Goal: Information Seeking & Learning: Find specific fact

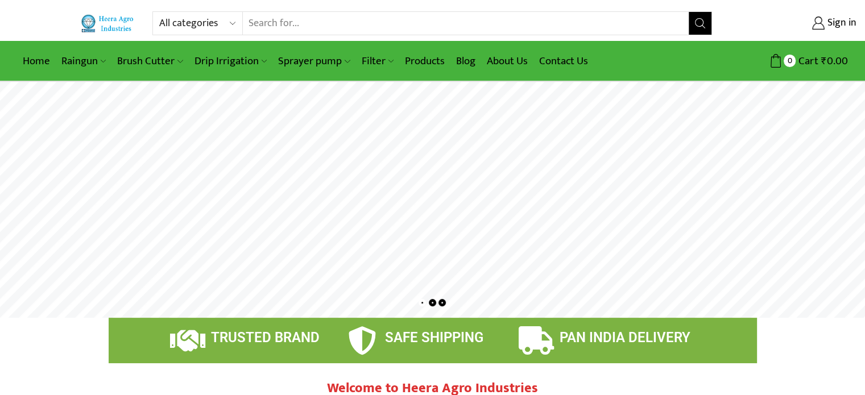
click at [353, 26] on input "Search input" at bounding box center [466, 23] width 447 height 23
type input "sprinkler"
click at [689, 12] on button "Search" at bounding box center [700, 23] width 23 height 23
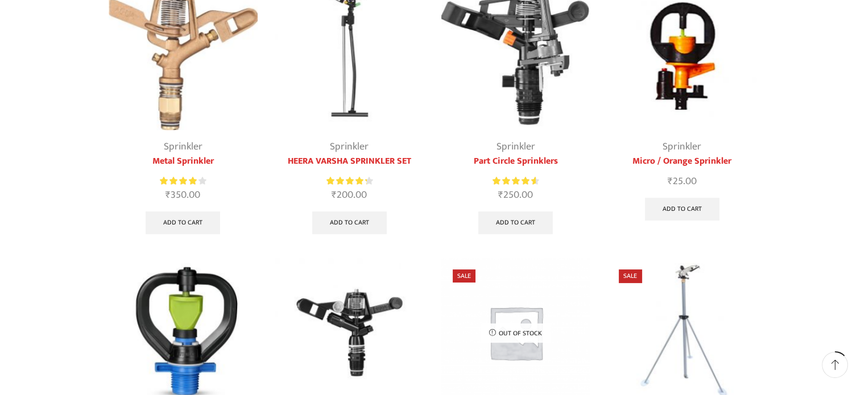
scroll to position [341, 0]
